Goal: Answer question/provide support

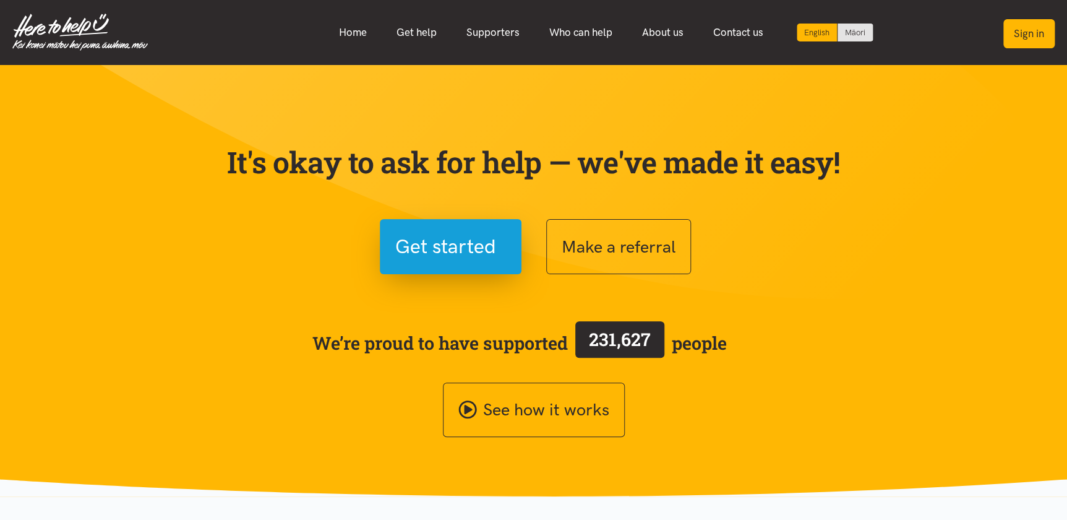
click at [1032, 36] on button "Sign in" at bounding box center [1028, 33] width 51 height 29
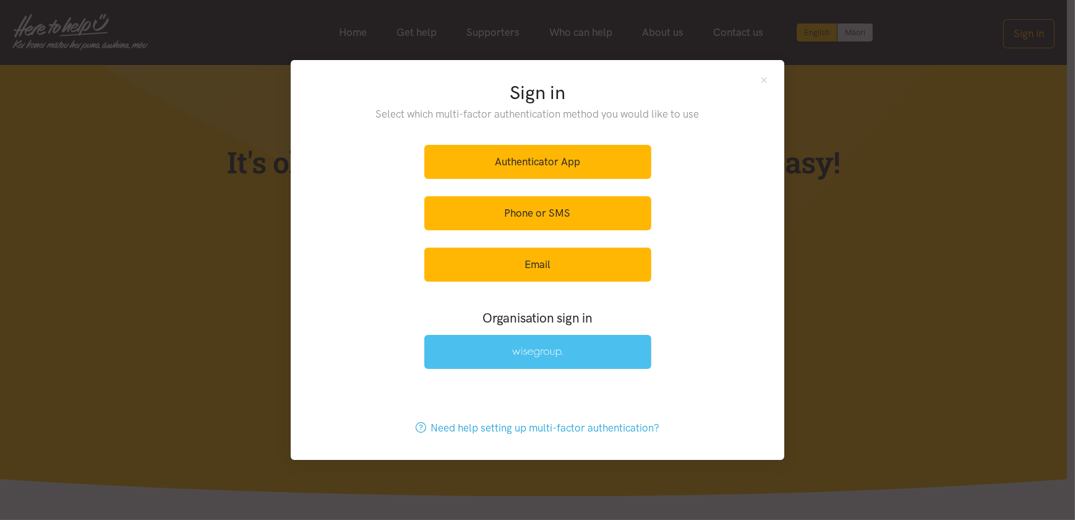
click at [556, 358] on link at bounding box center [537, 352] width 227 height 34
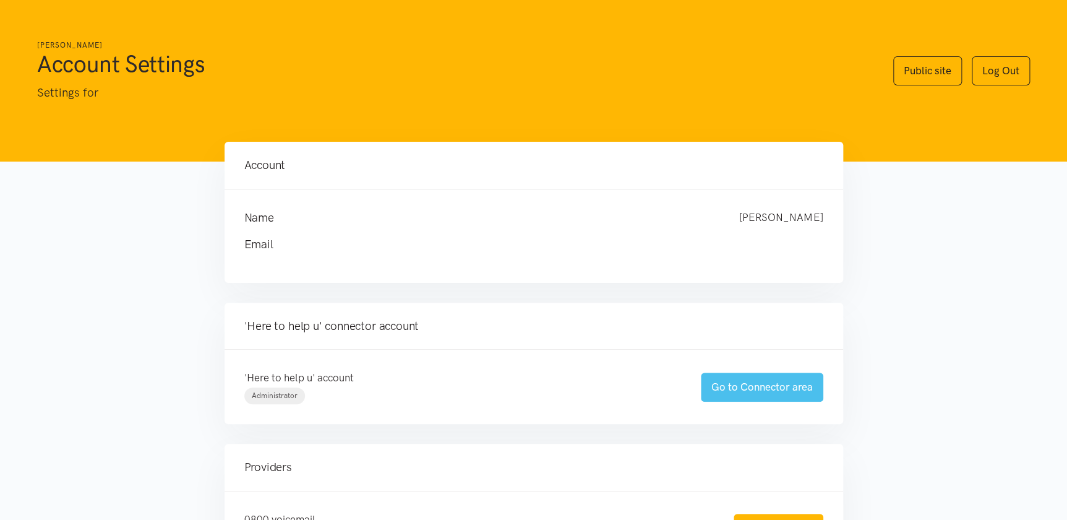
click at [753, 388] on link "Go to Connector area" at bounding box center [762, 386] width 122 height 29
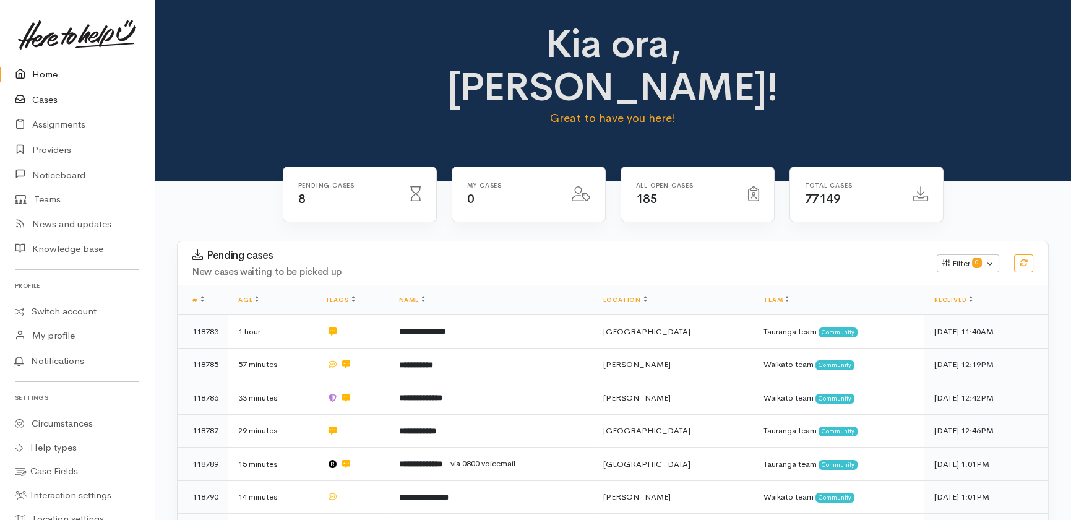
click at [51, 97] on link "Cases" at bounding box center [77, 99] width 154 height 25
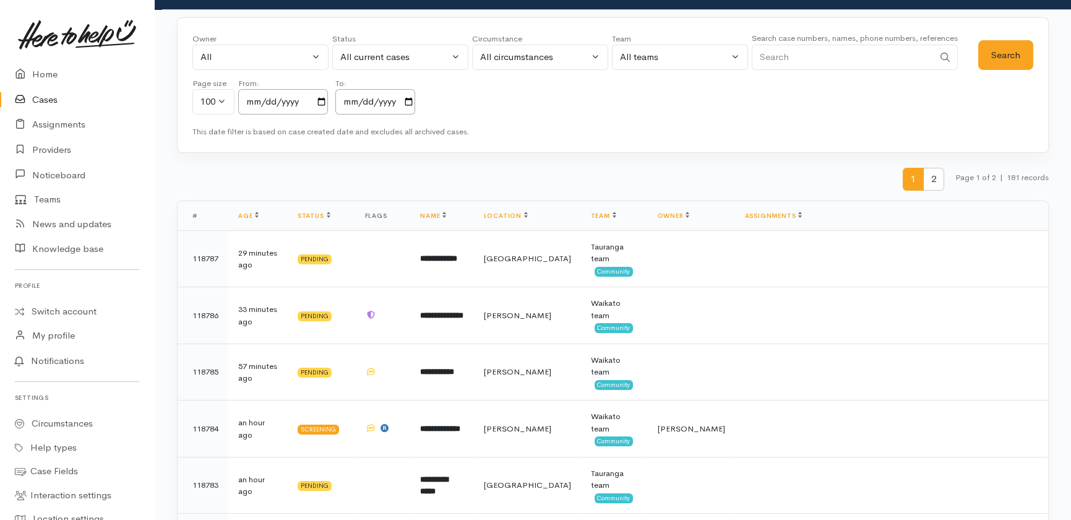
scroll to position [53, 0]
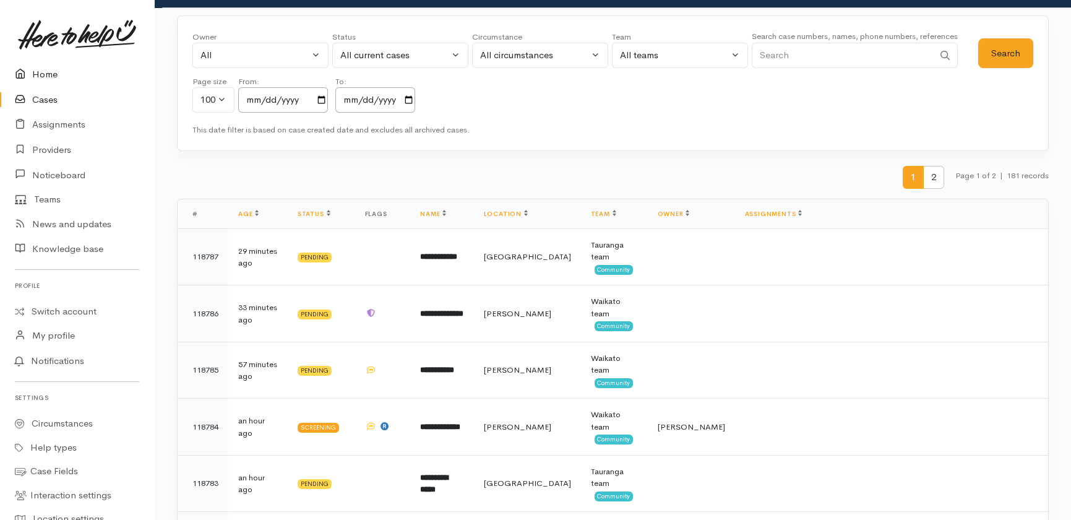
click at [45, 81] on link "Home" at bounding box center [77, 74] width 154 height 25
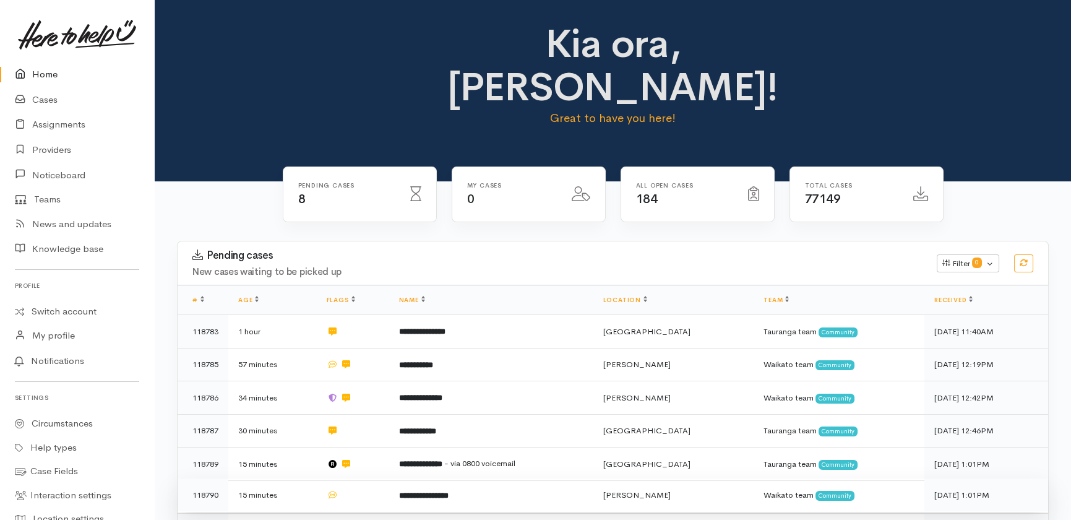
click at [389, 478] on td at bounding box center [353, 494] width 72 height 33
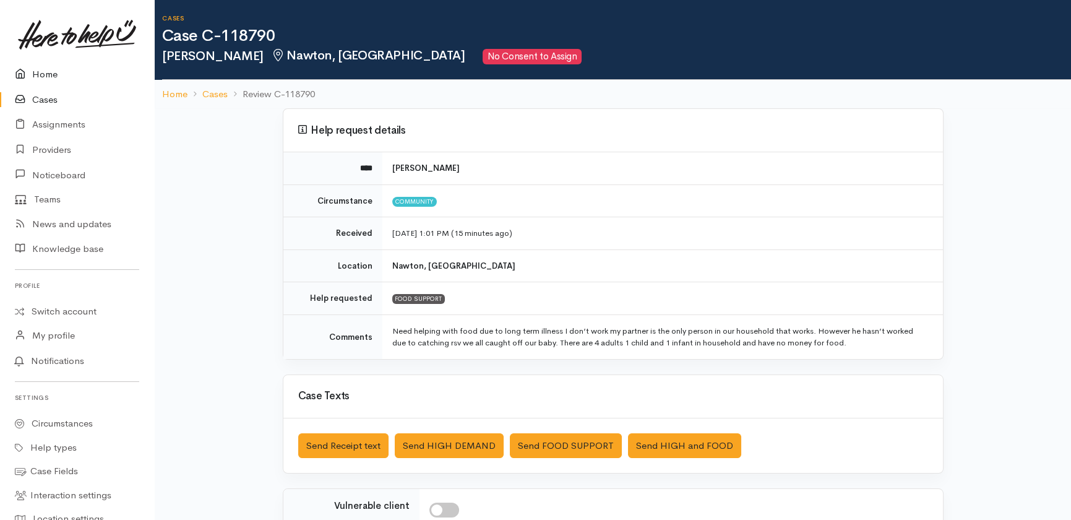
click at [53, 72] on link "Home" at bounding box center [77, 74] width 154 height 25
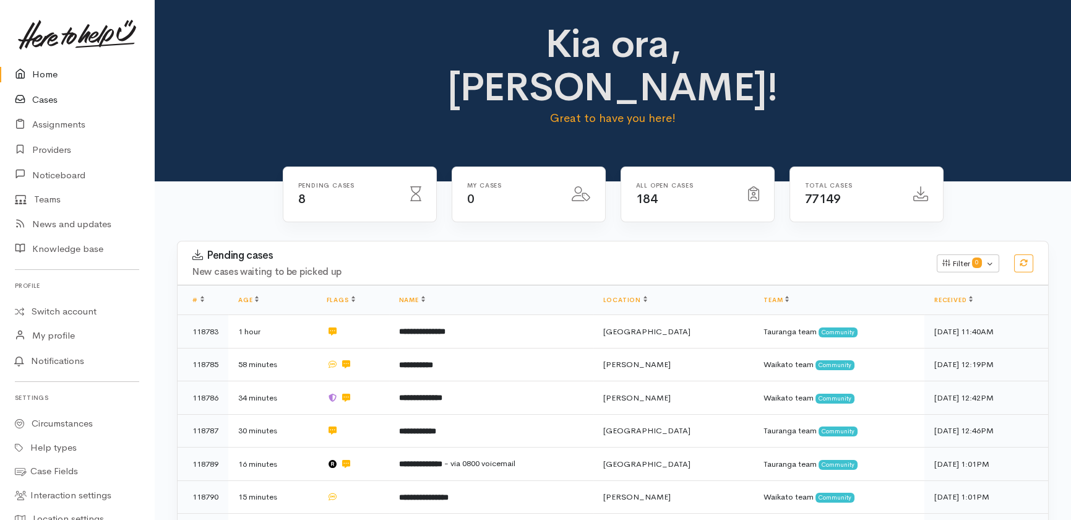
click at [34, 102] on link "Cases" at bounding box center [77, 99] width 154 height 25
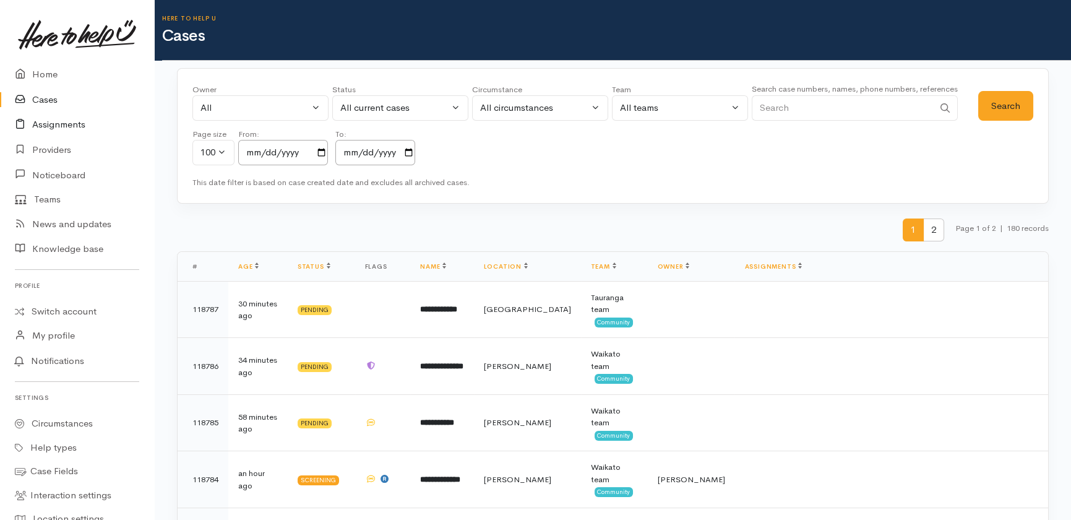
click at [56, 125] on link "Assignments" at bounding box center [77, 124] width 154 height 25
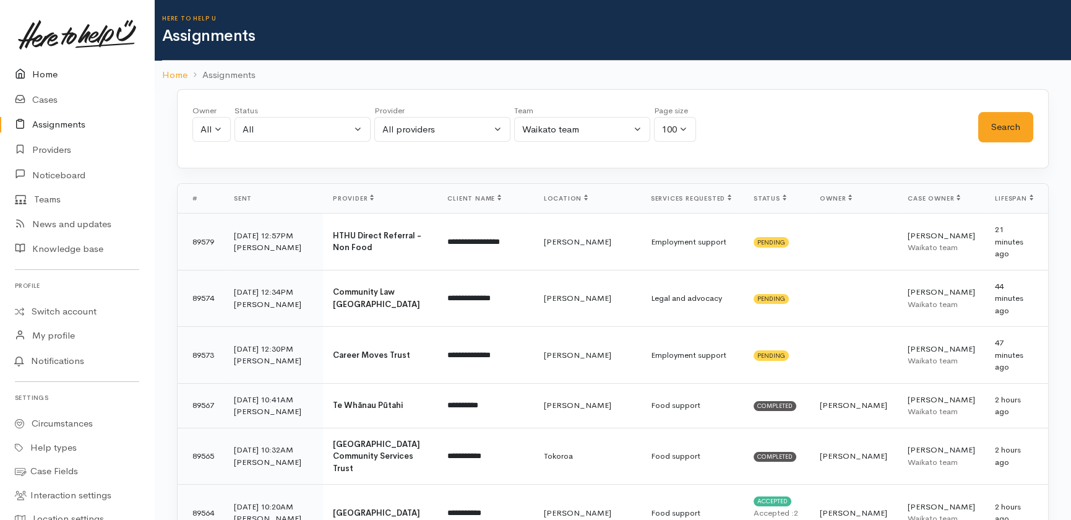
click at [41, 79] on link "Home" at bounding box center [77, 74] width 154 height 25
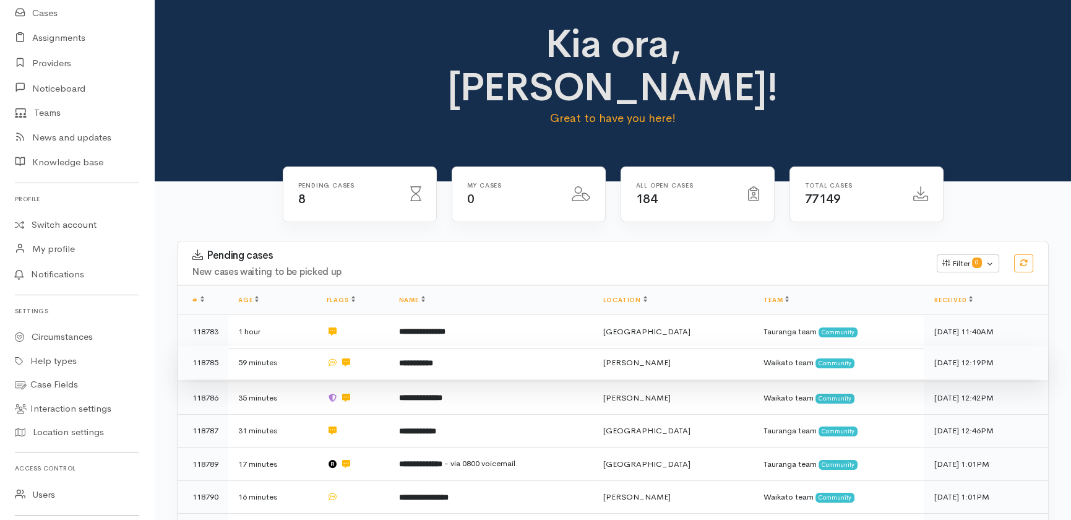
scroll to position [160, 0]
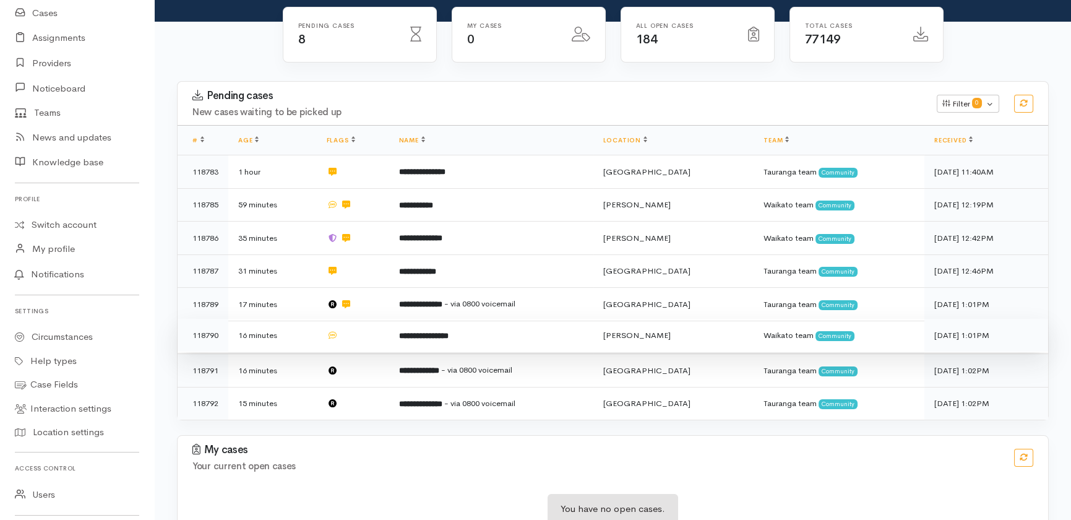
click at [371, 319] on td at bounding box center [353, 335] width 72 height 33
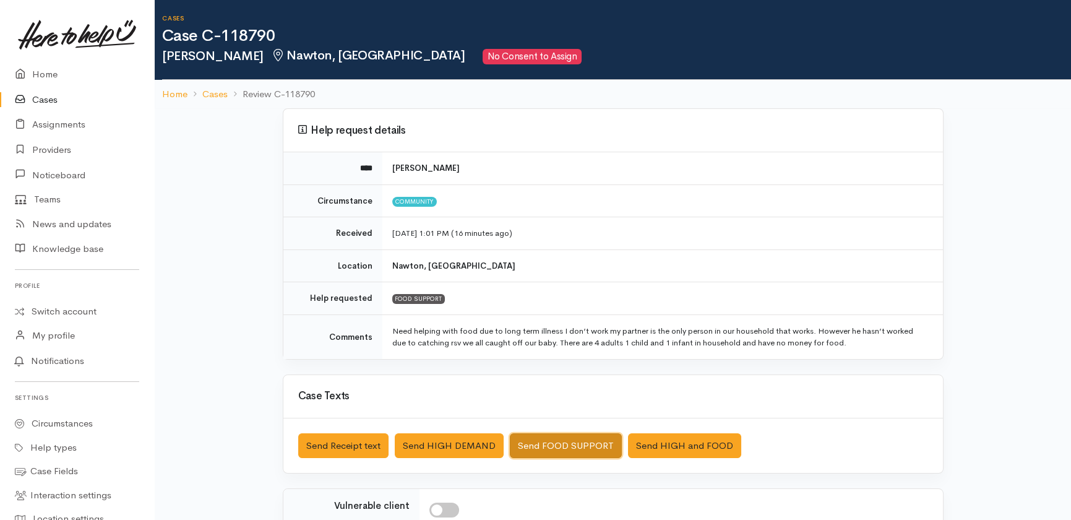
click at [541, 448] on button "Send FOOD SUPPORT" at bounding box center [566, 445] width 112 height 25
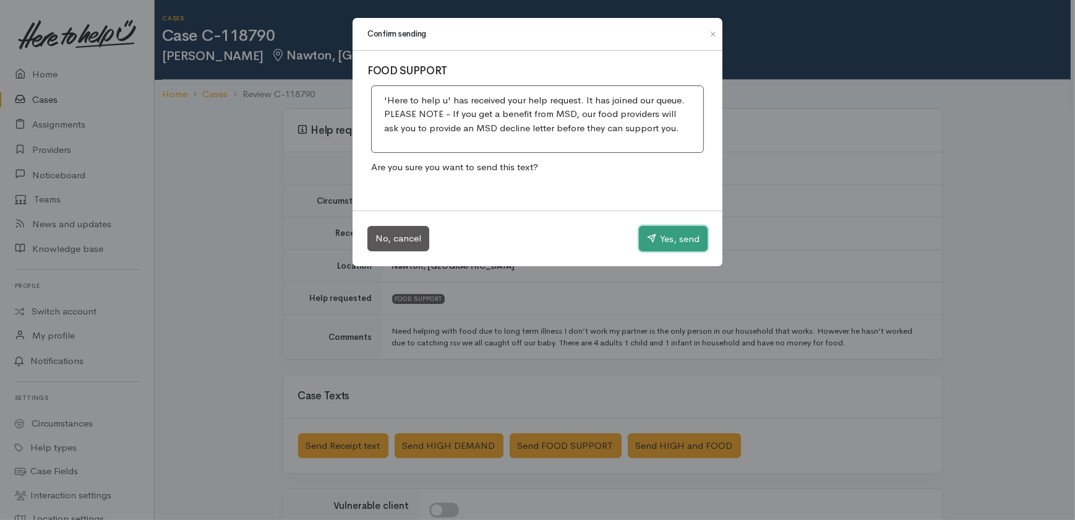
click at [674, 233] on button "Yes, send" at bounding box center [673, 239] width 69 height 26
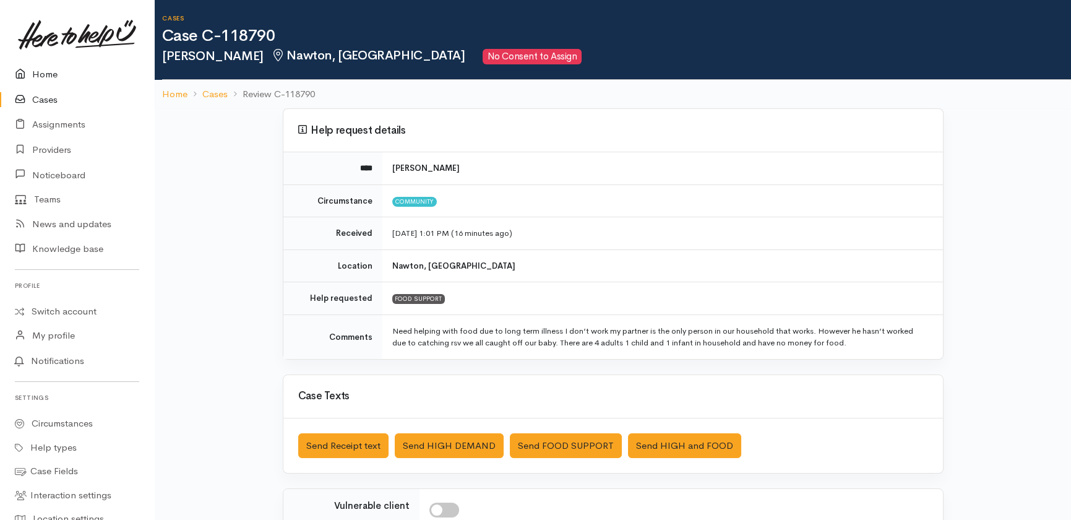
click at [53, 73] on link "Home" at bounding box center [77, 74] width 154 height 25
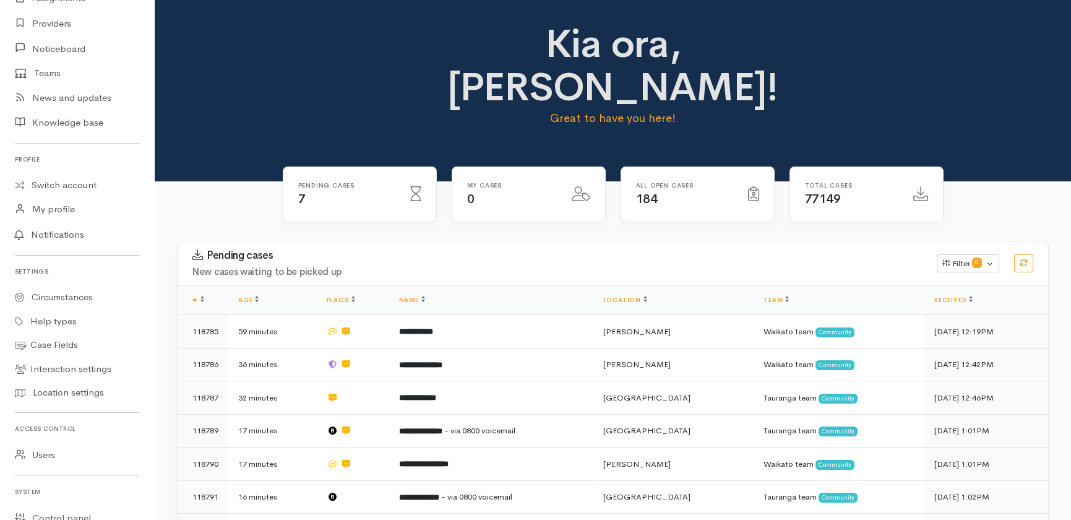
scroll to position [128, 0]
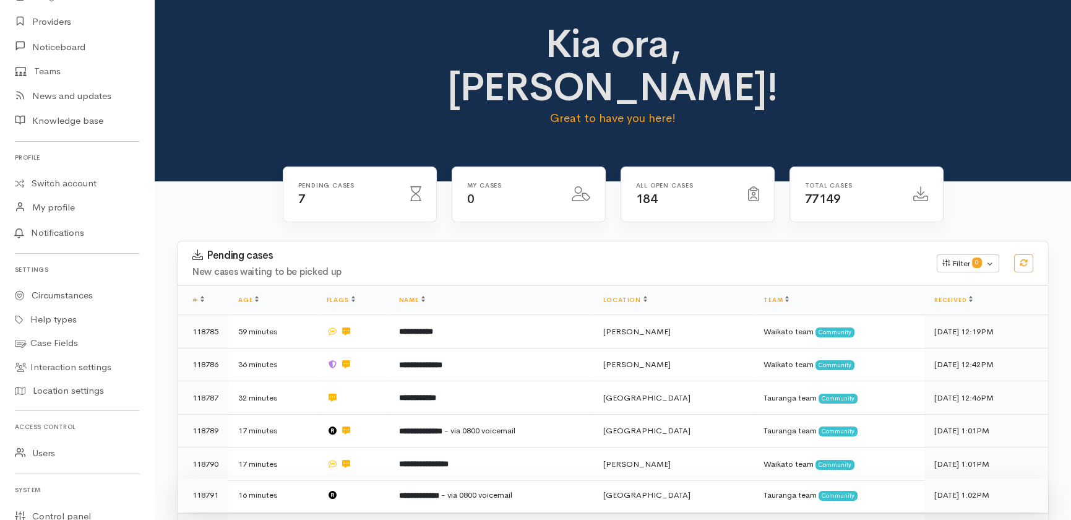
click at [365, 478] on td at bounding box center [353, 494] width 72 height 33
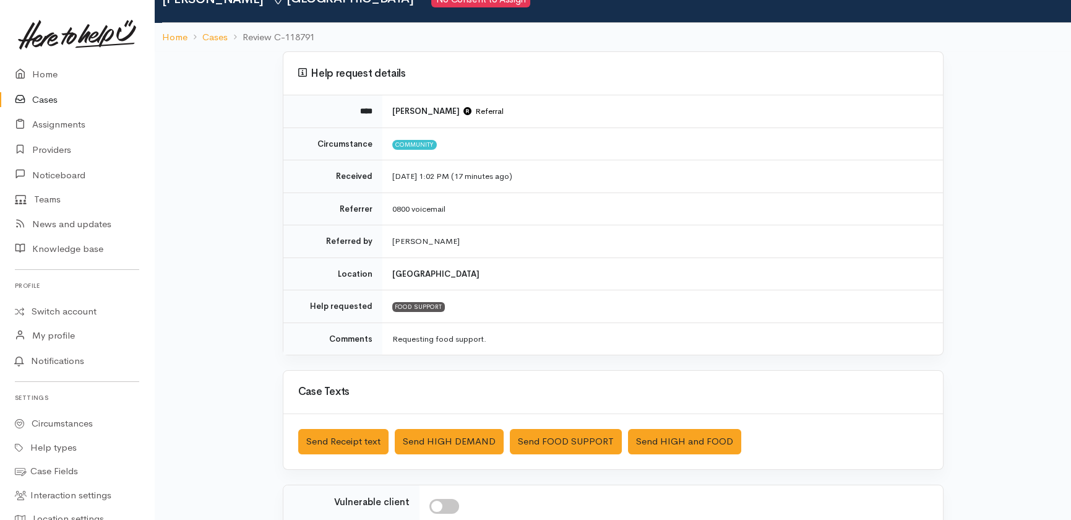
scroll to position [58, 0]
click at [339, 444] on button "Send Receipt text" at bounding box center [343, 440] width 90 height 25
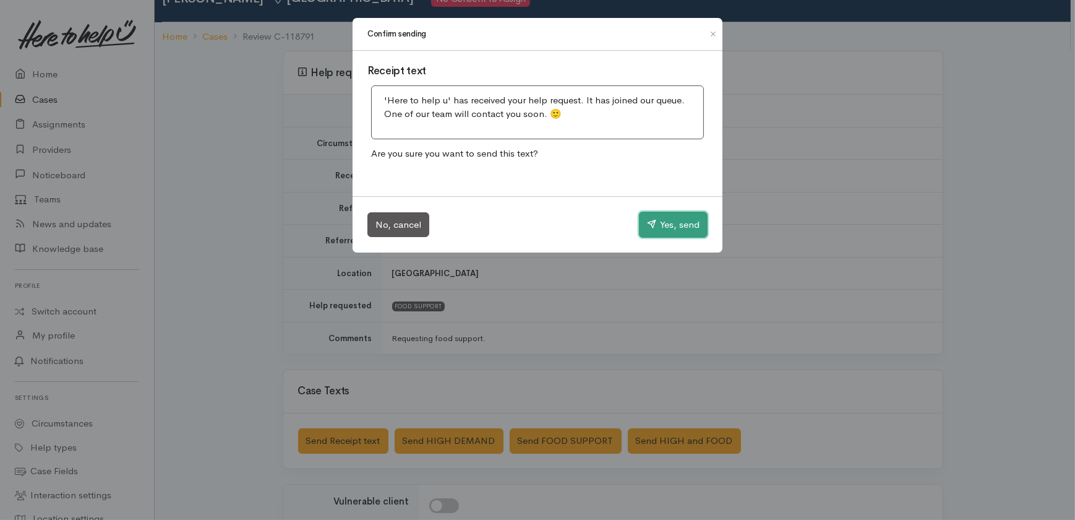
click at [685, 226] on button "Yes, send" at bounding box center [673, 225] width 69 height 26
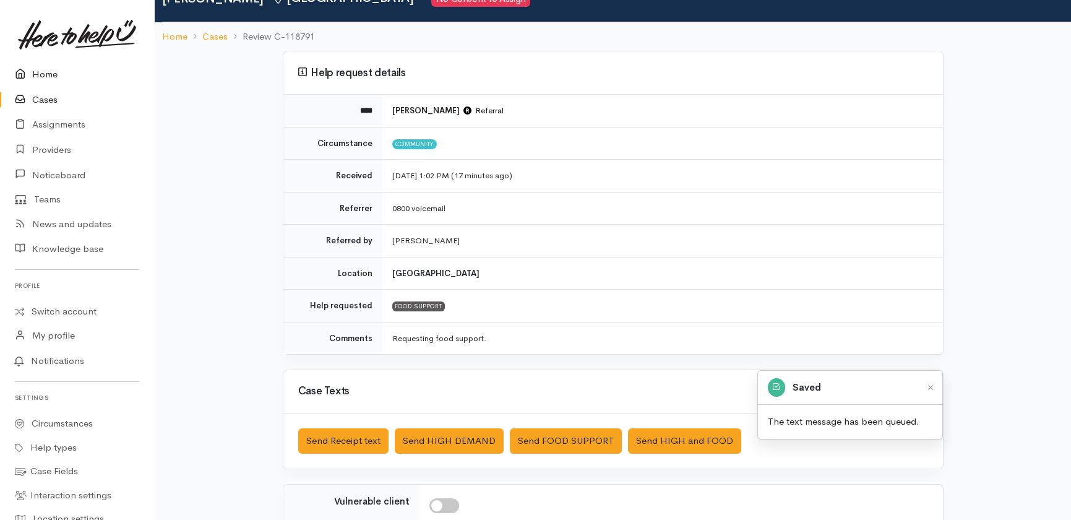
click at [36, 75] on link "Home" at bounding box center [77, 74] width 154 height 25
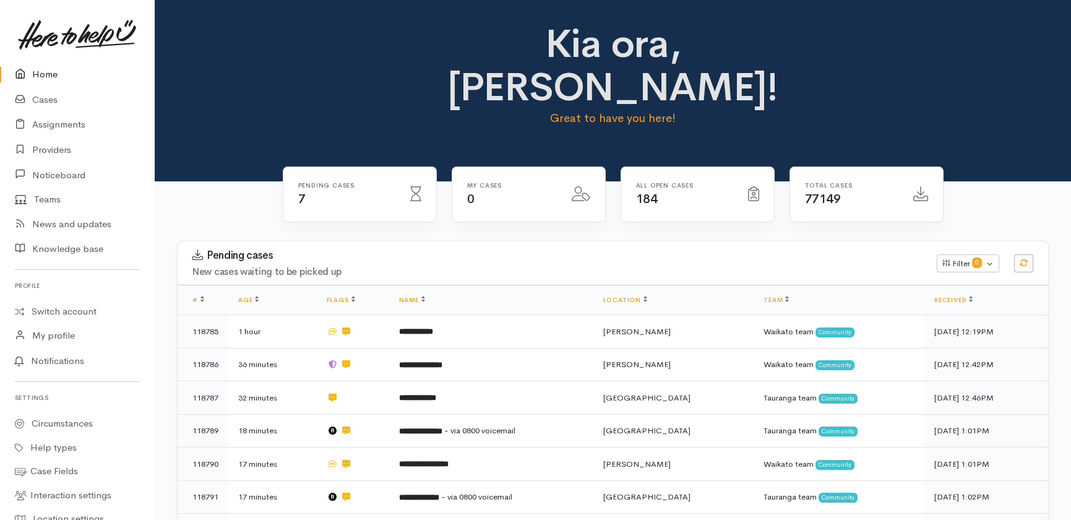
scroll to position [127, 0]
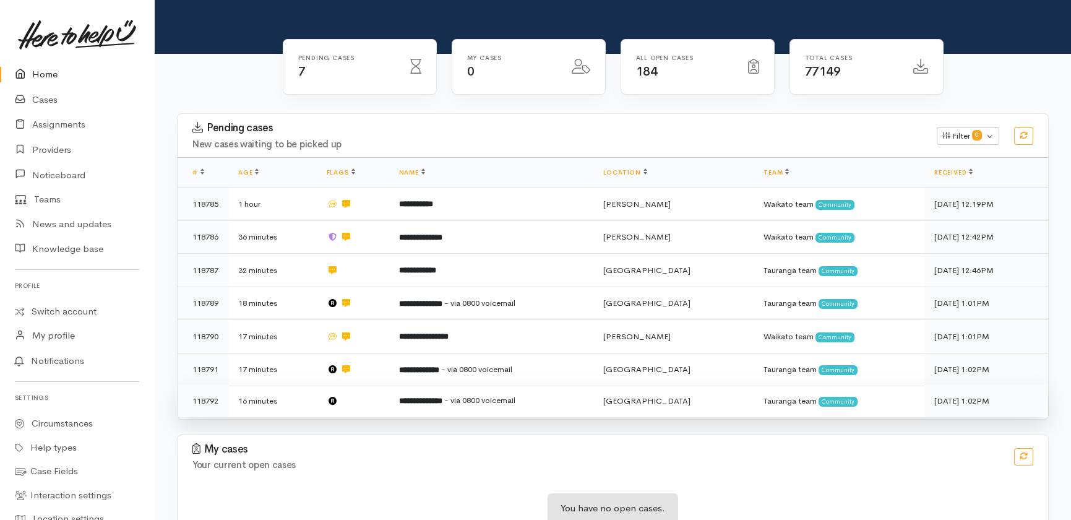
click at [369, 384] on td at bounding box center [353, 400] width 72 height 33
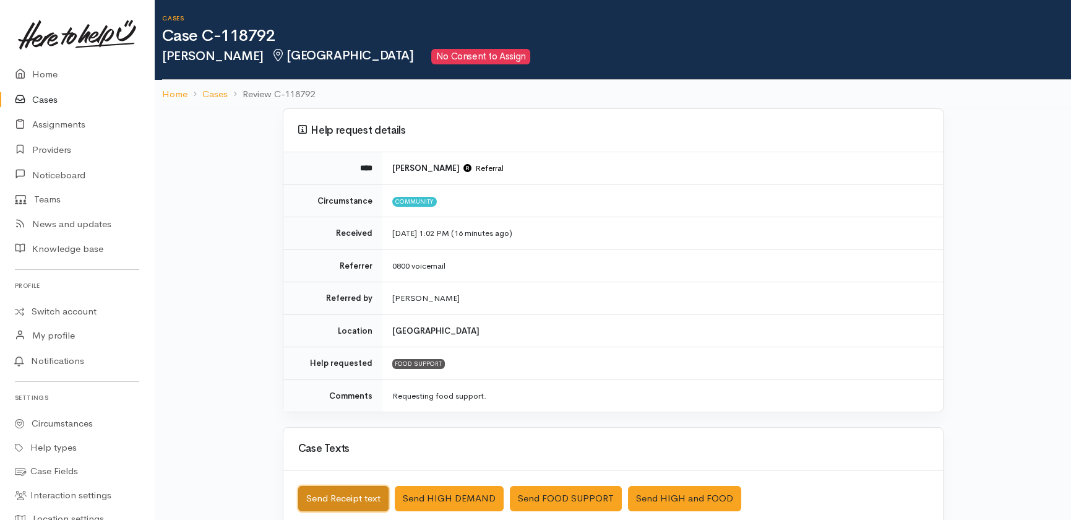
click at [359, 497] on button "Send Receipt text" at bounding box center [343, 498] width 90 height 25
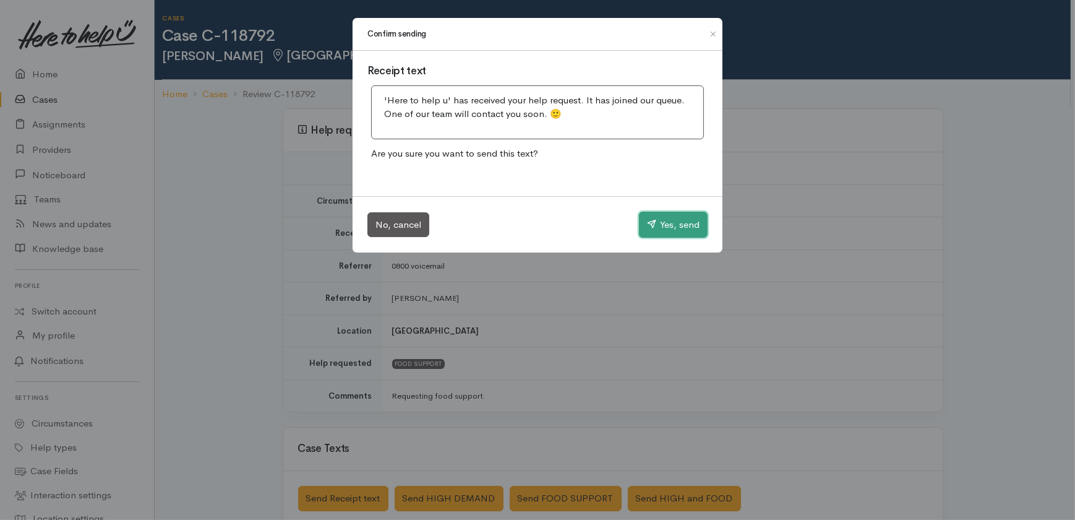
click at [675, 220] on button "Yes, send" at bounding box center [673, 225] width 69 height 26
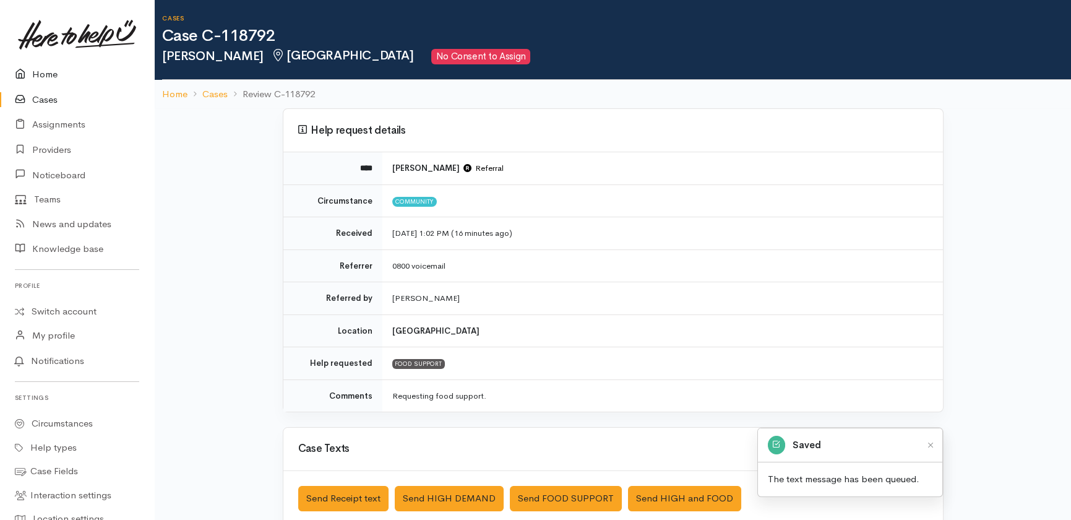
click at [41, 78] on link "Home" at bounding box center [77, 74] width 154 height 25
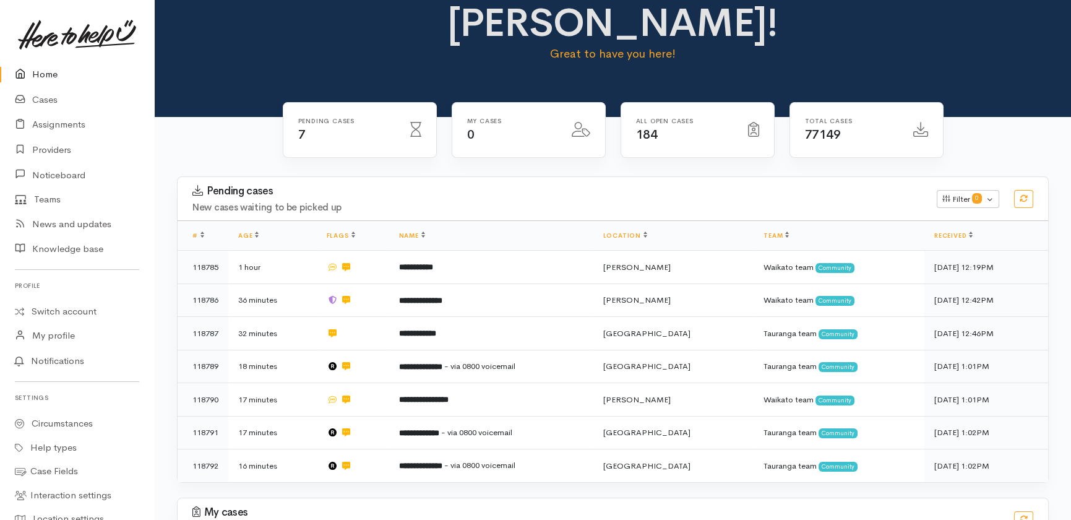
scroll to position [127, 0]
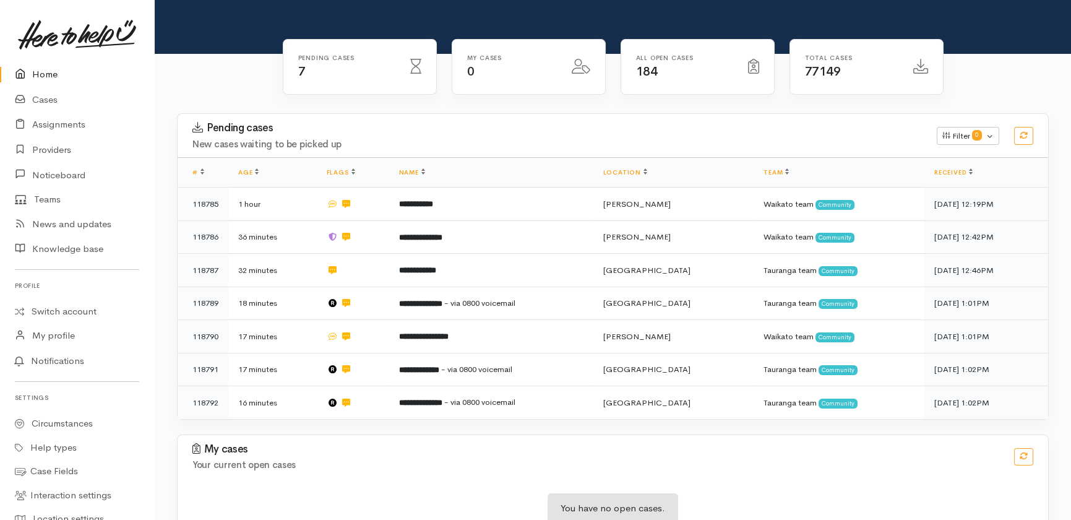
click at [46, 74] on link "Home" at bounding box center [77, 74] width 154 height 25
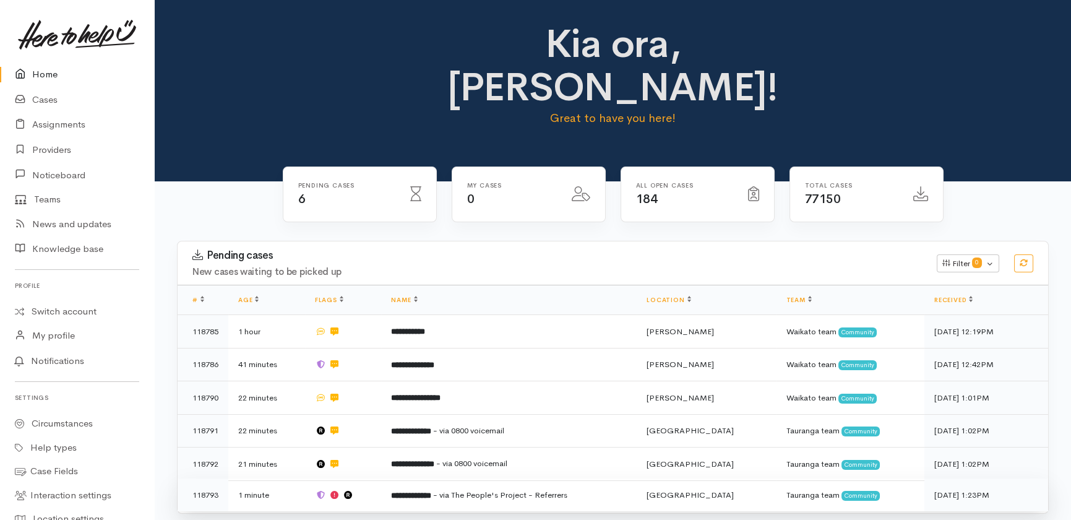
click at [476, 489] on span "- via The People's Project - Referrers" at bounding box center [500, 494] width 134 height 11
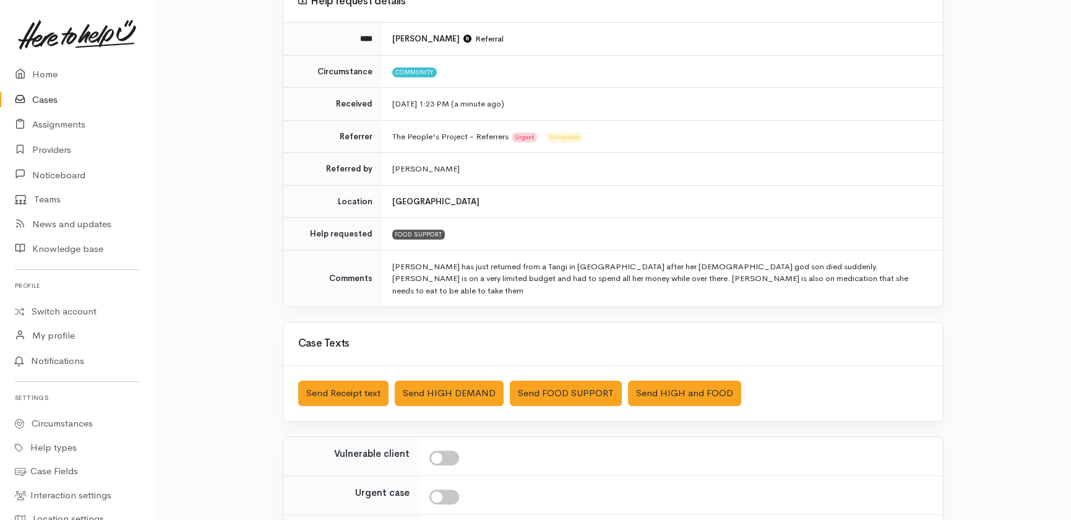
scroll to position [130, 0]
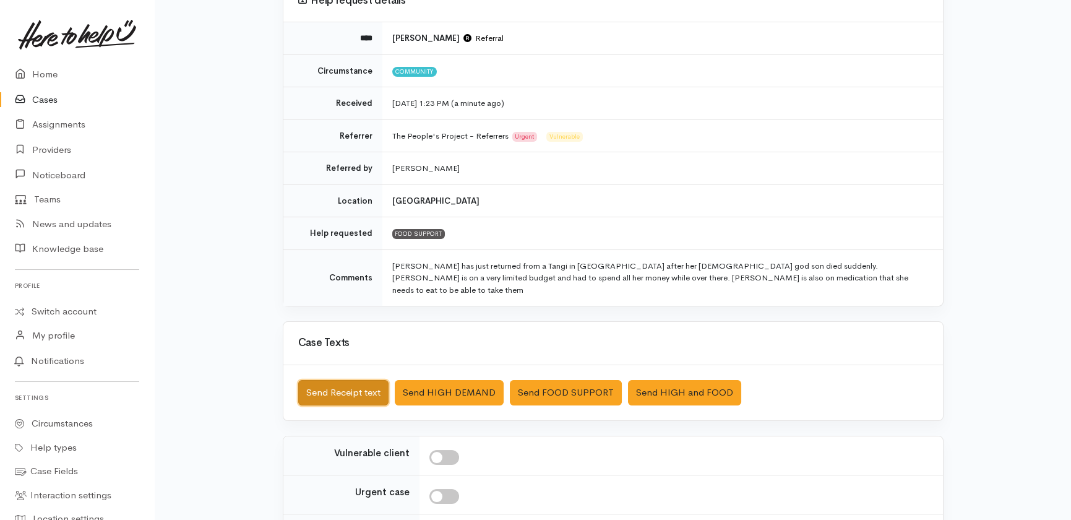
click at [345, 382] on button "Send Receipt text" at bounding box center [343, 392] width 90 height 25
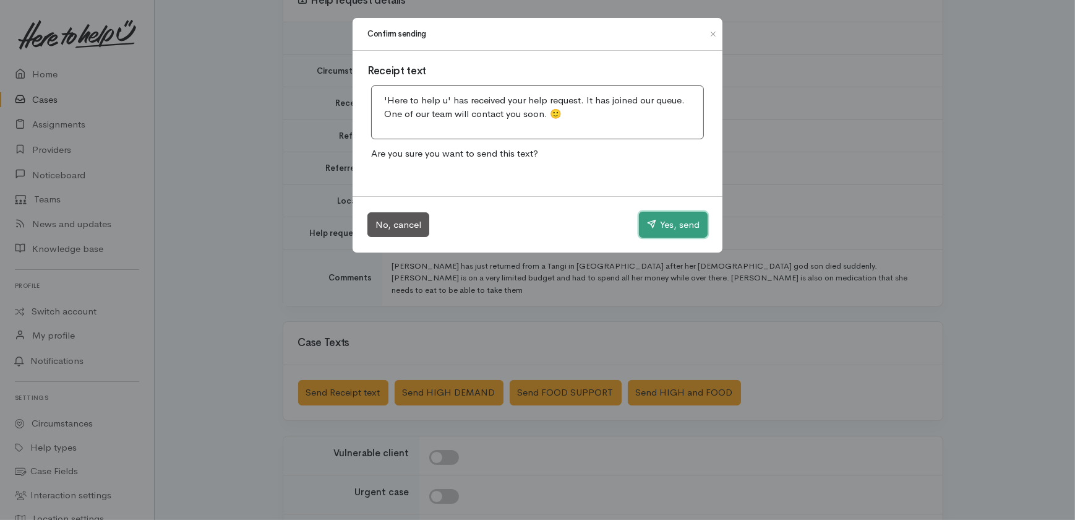
click at [679, 229] on button "Yes, send" at bounding box center [673, 225] width 69 height 26
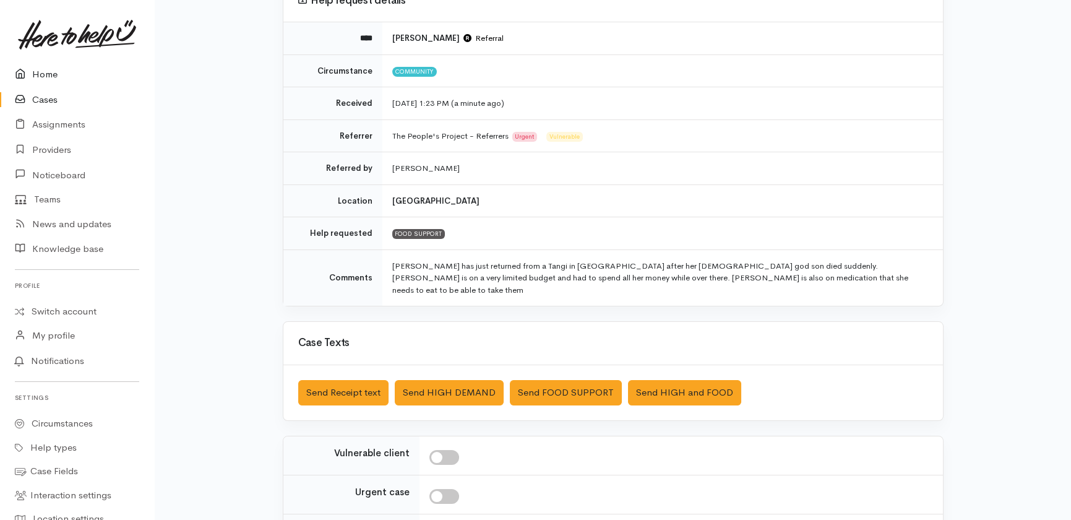
click at [38, 79] on link "Home" at bounding box center [77, 74] width 154 height 25
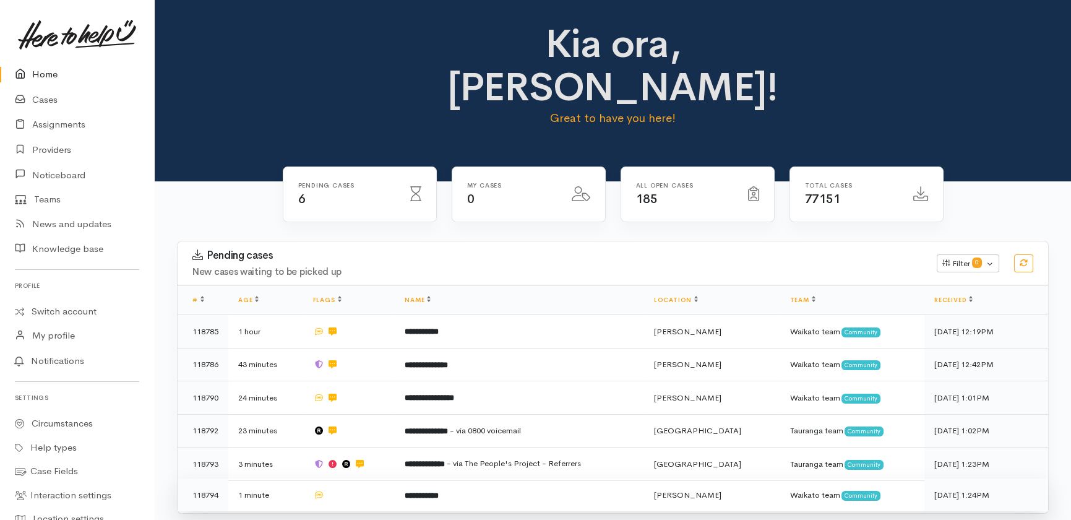
click at [562, 478] on td "**********" at bounding box center [519, 494] width 249 height 33
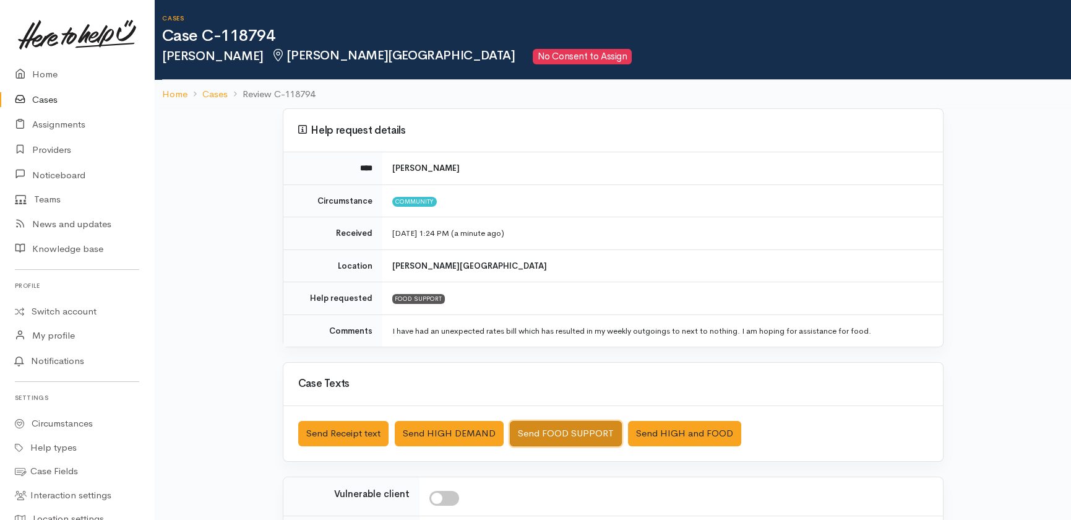
click at [549, 435] on button "Send FOOD SUPPORT" at bounding box center [566, 433] width 112 height 25
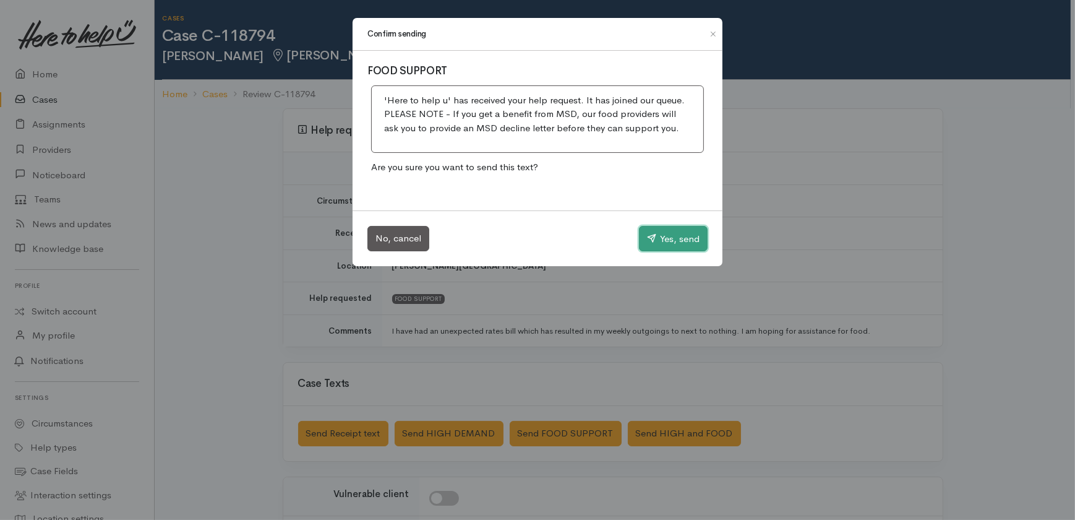
click at [677, 226] on button "Yes, send" at bounding box center [673, 239] width 69 height 26
